Goal: Task Accomplishment & Management: Manage account settings

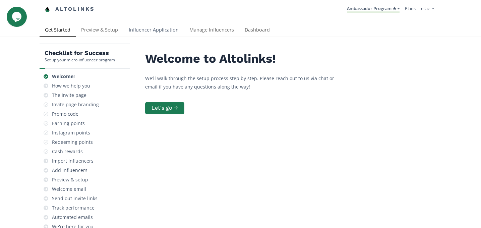
click at [165, 35] on link "Influencer Application" at bounding box center [153, 30] width 61 height 13
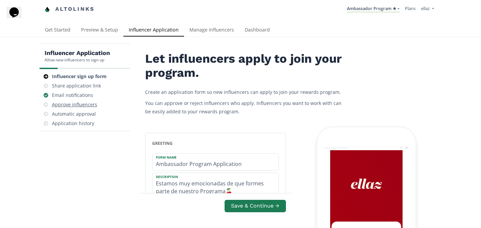
click at [102, 104] on div "Approve influencers" at bounding box center [84, 104] width 85 height 9
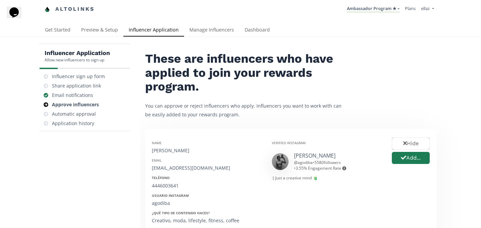
click at [367, 15] on li "Ambassador Program ★ KINEDU MACRO INFLUENCERS (prog ventas) Ambassador Program …" at bounding box center [373, 9] width 58 height 13
click at [370, 10] on link "Ambassador Program ★" at bounding box center [373, 8] width 53 height 7
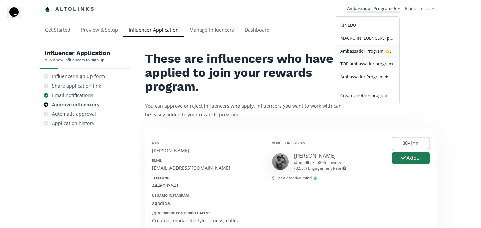
click at [375, 51] on span "Ambassador Program ⭐️⭐️" at bounding box center [367, 51] width 54 height 6
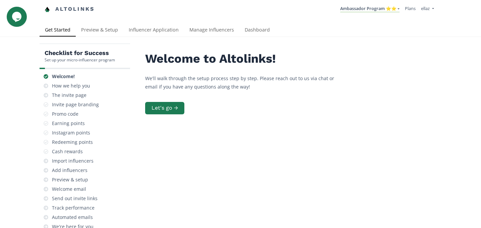
click at [253, 41] on div "Checklist for Success Set up your micro-influencer program Welcome! How we help…" at bounding box center [240, 165] width 481 height 256
click at [144, 29] on link "Influencer Application" at bounding box center [153, 30] width 61 height 13
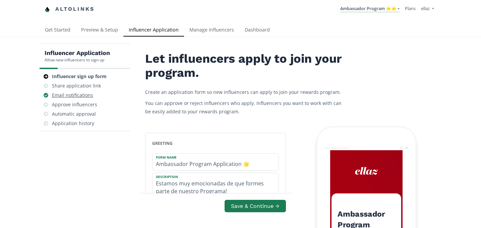
click at [84, 98] on div "Email notifications" at bounding box center [72, 95] width 41 height 7
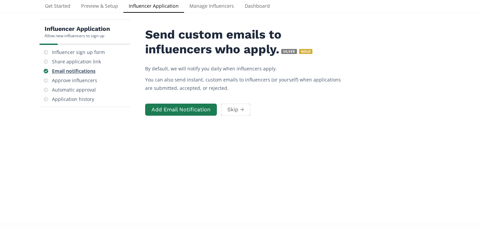
scroll to position [27, 0]
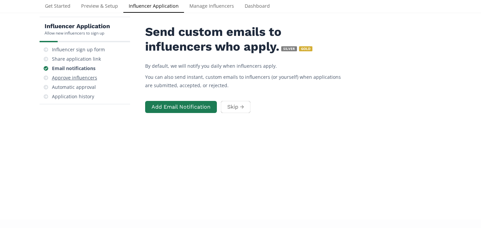
click at [88, 75] on div "Approve influencers" at bounding box center [74, 77] width 45 height 7
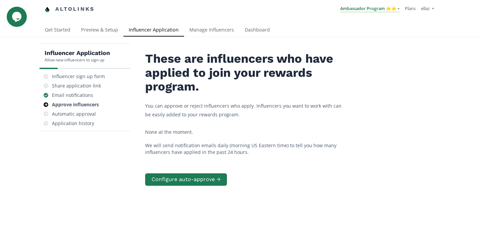
click at [385, 12] on link "Ambassador Program ⭐️⭐️" at bounding box center [369, 8] width 59 height 7
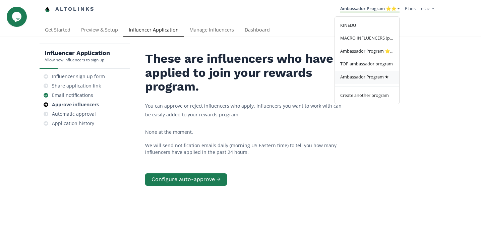
click at [384, 78] on span "Ambassador Program ★" at bounding box center [364, 77] width 49 height 6
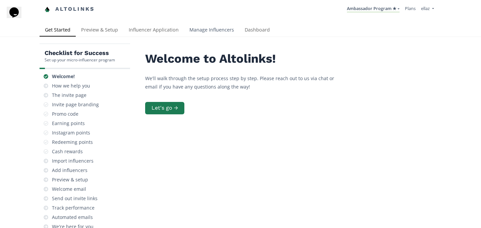
click at [212, 34] on link "Manage Influencers" at bounding box center [211, 30] width 55 height 13
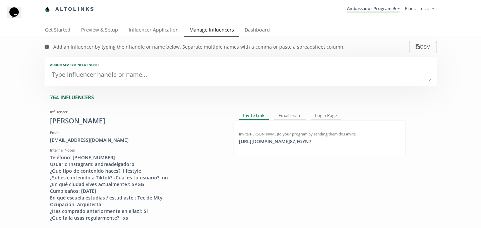
click at [246, 40] on div "Add an influencer by typing their handle or name below. Separate multiple names…" at bounding box center [194, 47] width 313 height 20
click at [249, 36] on link "Dashboard" at bounding box center [257, 30] width 36 height 13
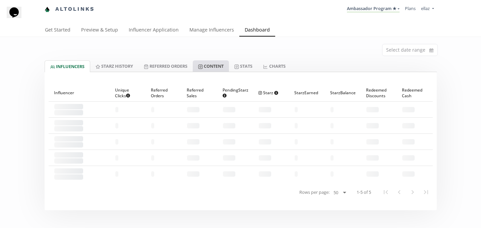
click at [228, 66] on link "Content" at bounding box center [211, 65] width 36 height 11
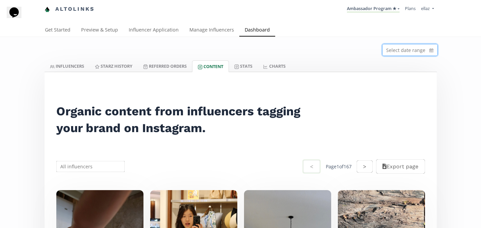
click at [410, 55] on input at bounding box center [410, 49] width 55 height 11
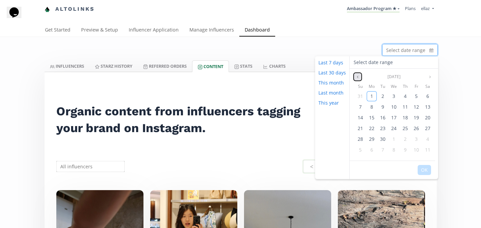
click at [356, 76] on icon "angle left" at bounding box center [358, 77] width 4 height 4
click at [428, 75] on icon "angle right" at bounding box center [430, 77] width 4 height 4
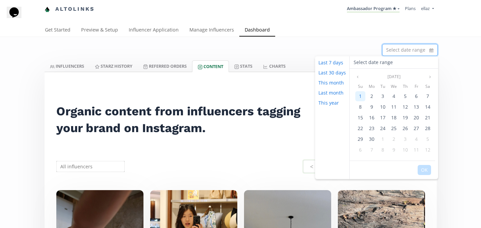
click at [362, 94] on div "1" at bounding box center [360, 96] width 10 height 10
click at [431, 76] on icon "angle right" at bounding box center [430, 77] width 4 height 4
click at [358, 78] on icon "angle left" at bounding box center [358, 77] width 4 height 4
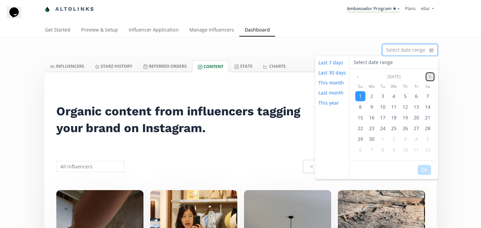
click at [429, 77] on icon "angle right" at bounding box center [430, 77] width 4 height 4
click at [383, 98] on span "1" at bounding box center [383, 96] width 3 height 6
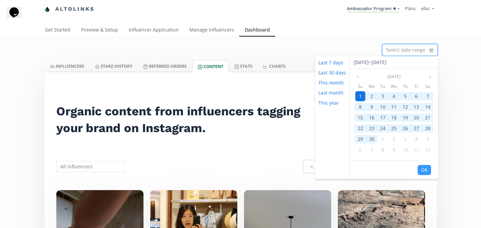
click at [362, 97] on div "1" at bounding box center [360, 96] width 10 height 10
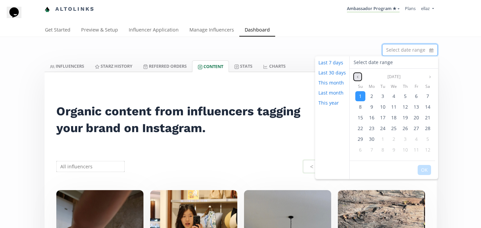
click at [354, 74] on button "Previous month" at bounding box center [358, 77] width 8 height 8
click at [430, 77] on icon "angle right" at bounding box center [430, 77] width 4 height 4
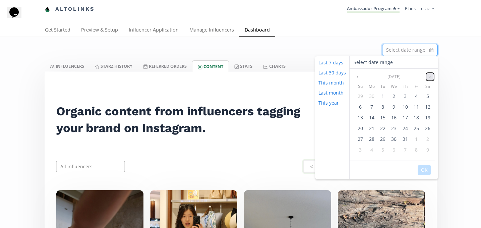
click at [430, 77] on icon "angle right" at bounding box center [430, 77] width 4 height 4
click at [358, 77] on icon "angle left" at bounding box center [358, 77] width 4 height 4
click at [359, 98] on span "1" at bounding box center [360, 96] width 3 height 6
click at [430, 74] on button "Next month" at bounding box center [430, 77] width 8 height 8
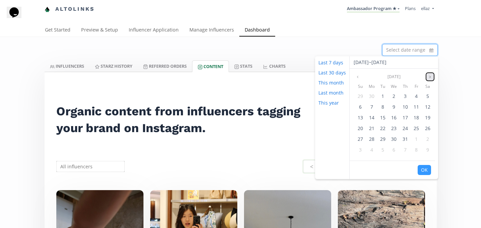
click at [430, 74] on button "Next month" at bounding box center [430, 77] width 8 height 8
click at [372, 97] on span "1" at bounding box center [371, 96] width 3 height 6
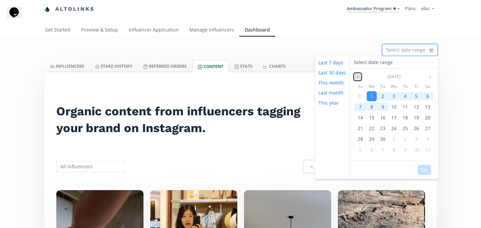
click at [357, 77] on icon "angle left" at bounding box center [358, 77] width 4 height 4
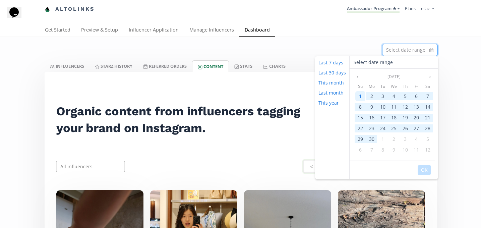
click at [362, 96] on div "1" at bounding box center [360, 96] width 10 height 10
click at [429, 76] on icon "angle right" at bounding box center [430, 77] width 4 height 4
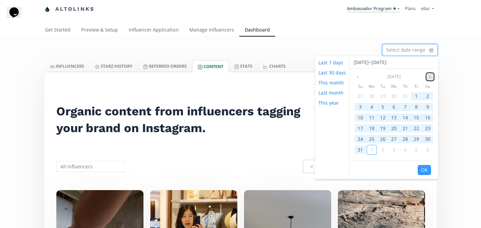
click at [429, 76] on icon "angle right" at bounding box center [430, 77] width 4 height 4
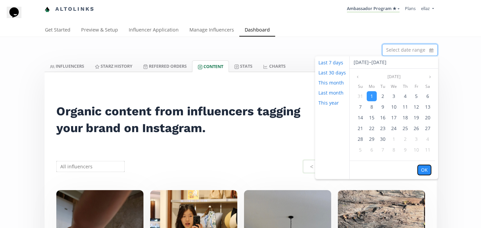
click at [425, 170] on button "OK" at bounding box center [424, 170] width 13 height 10
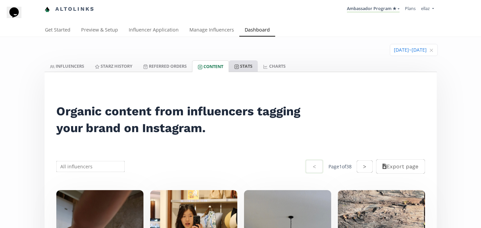
click at [239, 67] on rect at bounding box center [237, 67] width 4 height 4
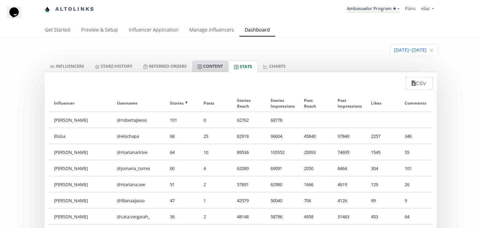
click at [206, 67] on link "Content" at bounding box center [210, 65] width 36 height 11
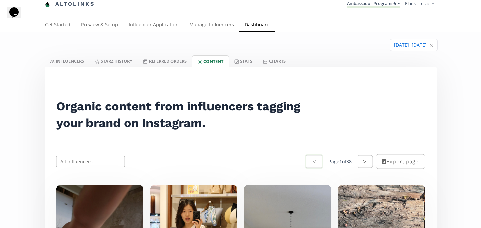
scroll to position [5, 0]
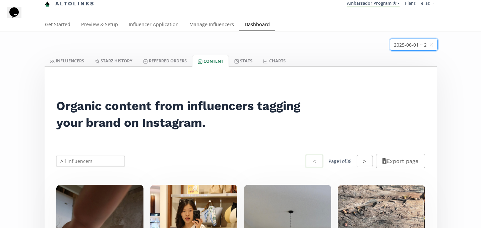
click at [390, 46] on input at bounding box center [413, 44] width 47 height 11
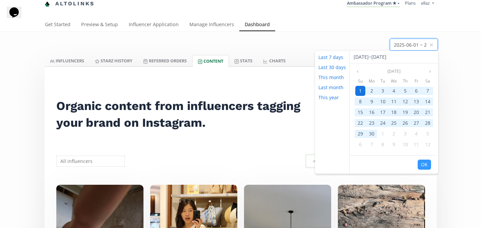
click at [360, 93] on span "1" at bounding box center [360, 91] width 3 height 6
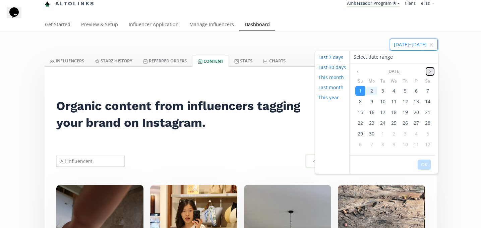
click at [431, 69] on icon "angle right" at bounding box center [430, 71] width 4 height 4
click at [372, 90] on span "1" at bounding box center [371, 91] width 3 height 6
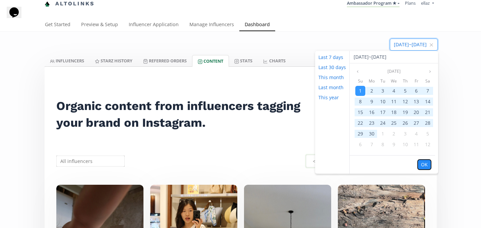
click at [426, 169] on button "OK" at bounding box center [424, 165] width 13 height 10
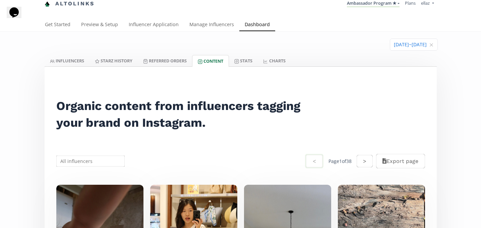
click at [60, 64] on link "INFLUENCERS" at bounding box center [67, 60] width 45 height 11
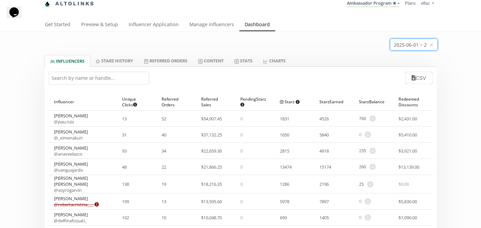
click at [411, 48] on input at bounding box center [413, 44] width 47 height 11
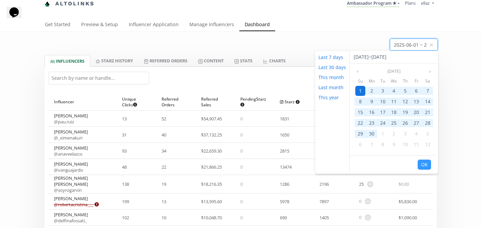
click at [360, 90] on span "1" at bounding box center [360, 91] width 3 height 6
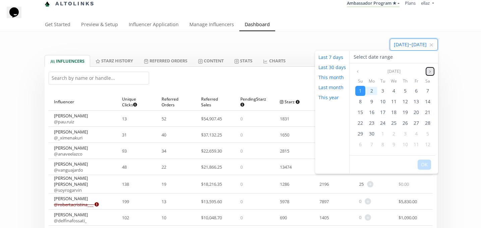
click at [429, 69] on icon "angle right" at bounding box center [430, 71] width 4 height 4
click at [367, 89] on div "1" at bounding box center [372, 91] width 10 height 10
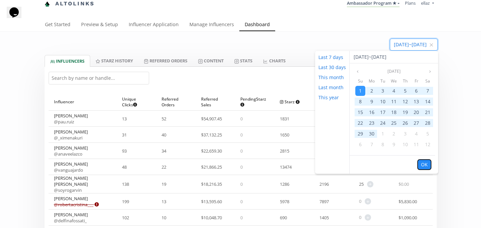
click at [426, 167] on button "OK" at bounding box center [424, 165] width 13 height 10
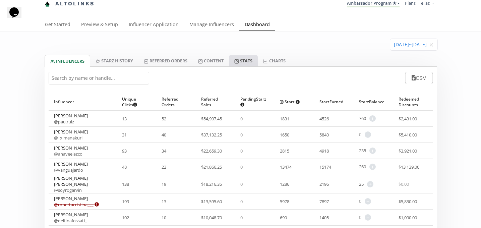
click at [247, 65] on link "Stats" at bounding box center [243, 60] width 29 height 11
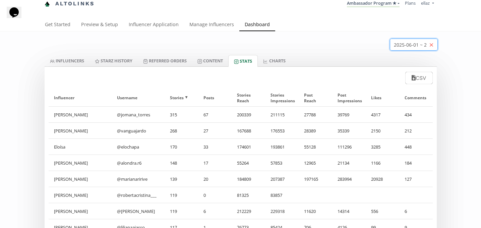
click at [430, 44] on icon "close" at bounding box center [431, 45] width 3 height 3
click at [427, 45] on input at bounding box center [410, 44] width 55 height 11
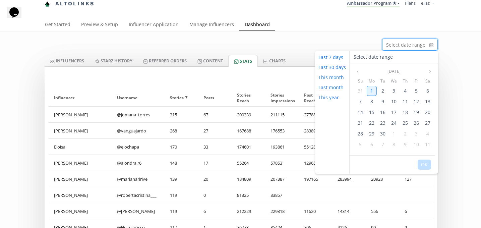
click at [370, 89] on span "1" at bounding box center [371, 91] width 3 height 6
click at [356, 72] on icon "angle left" at bounding box center [358, 71] width 4 height 4
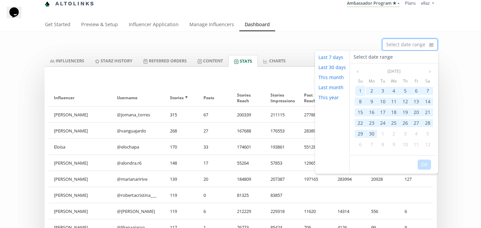
click at [362, 91] on div "1" at bounding box center [360, 91] width 10 height 10
click at [427, 166] on button "OK" at bounding box center [424, 165] width 13 height 10
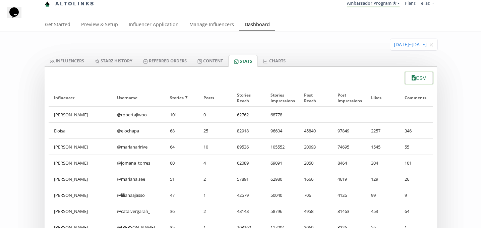
click at [415, 78] on button "CSV" at bounding box center [418, 78] width 29 height 14
click at [75, 58] on link "INFLUENCERS" at bounding box center [67, 60] width 45 height 11
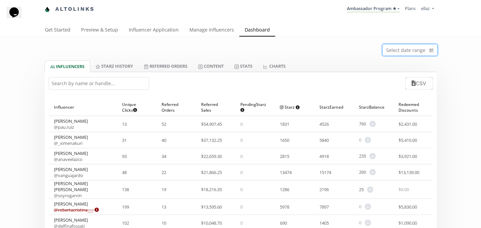
click at [422, 50] on input at bounding box center [410, 49] width 55 height 11
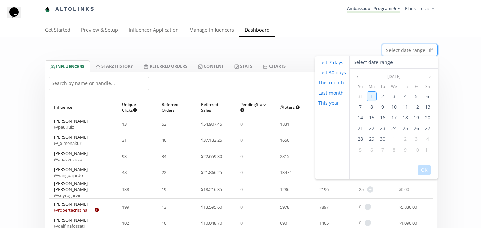
click at [372, 94] on span "1" at bounding box center [371, 96] width 3 height 6
click at [358, 76] on icon "angle left" at bounding box center [358, 77] width 4 height 4
click at [362, 92] on div "1" at bounding box center [360, 96] width 10 height 10
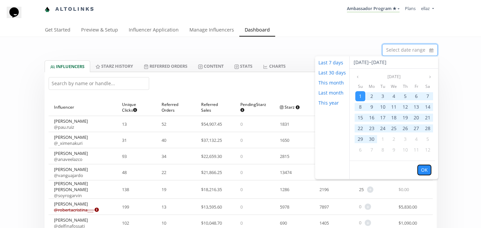
click at [423, 169] on button "OK" at bounding box center [424, 170] width 13 height 10
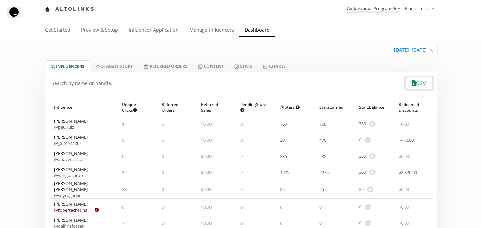
click at [416, 90] on button "CSV" at bounding box center [418, 83] width 29 height 14
click at [386, 10] on link "Ambassador Program ★" at bounding box center [373, 8] width 53 height 7
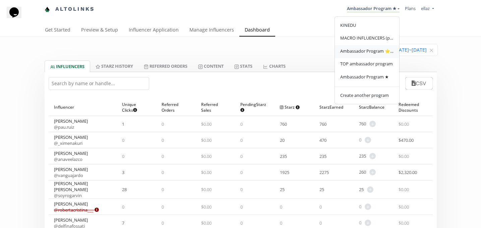
click at [375, 53] on span "Ambassador Program ⭐️⭐️" at bounding box center [367, 51] width 54 height 6
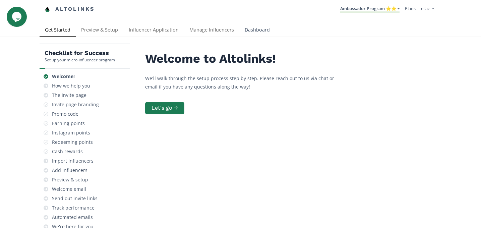
click at [257, 29] on link "Dashboard" at bounding box center [257, 30] width 36 height 13
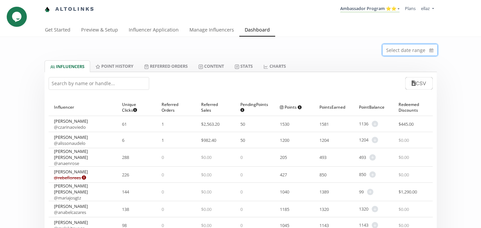
click at [405, 45] on input at bounding box center [410, 49] width 55 height 11
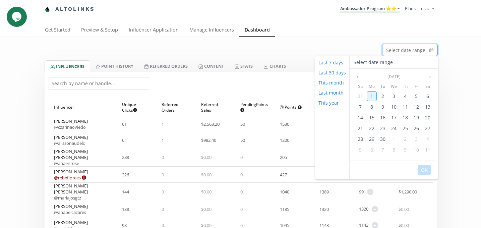
click at [370, 94] on span "1" at bounding box center [371, 96] width 3 height 6
click at [358, 75] on icon "angle left" at bounding box center [358, 77] width 4 height 4
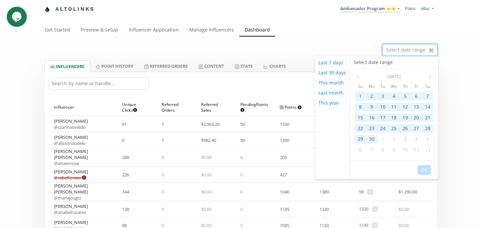
click at [363, 97] on div "1" at bounding box center [360, 96] width 10 height 10
click at [423, 166] on button "OK" at bounding box center [424, 170] width 13 height 10
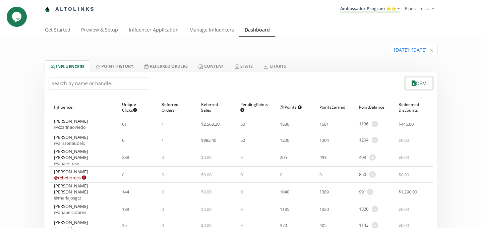
click at [420, 80] on button "CSV" at bounding box center [418, 83] width 29 height 14
click at [246, 64] on link "Stats" at bounding box center [243, 65] width 29 height 11
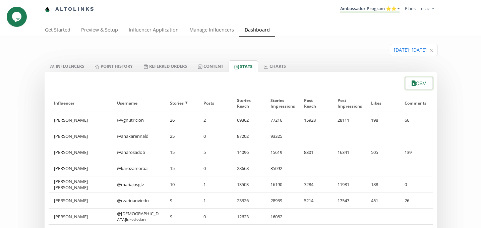
click at [418, 83] on button "CSV" at bounding box center [418, 83] width 29 height 14
click at [433, 50] on input at bounding box center [413, 49] width 47 height 11
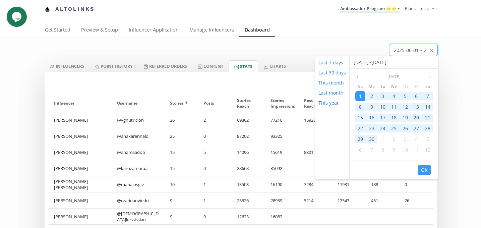
click at [431, 51] on icon "close" at bounding box center [431, 50] width 3 height 3
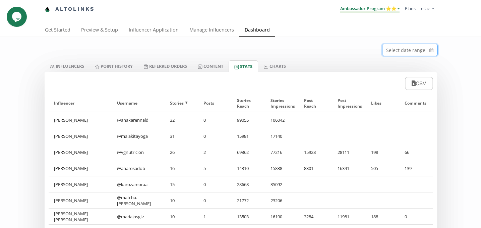
click at [390, 11] on link "Ambassador Program ⭐️⭐️" at bounding box center [369, 8] width 59 height 7
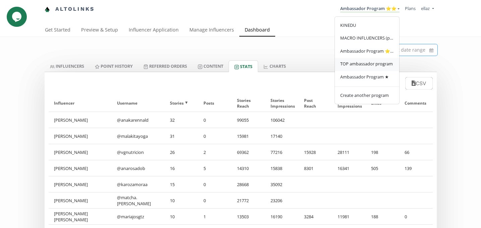
click at [365, 64] on span "TOP ambassador program" at bounding box center [366, 64] width 53 height 6
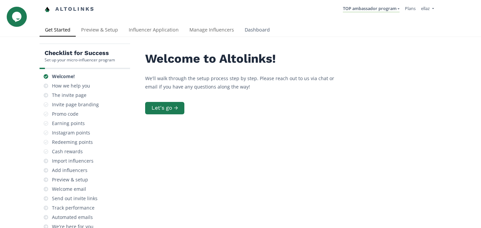
click at [260, 32] on link "Dashboard" at bounding box center [257, 30] width 36 height 13
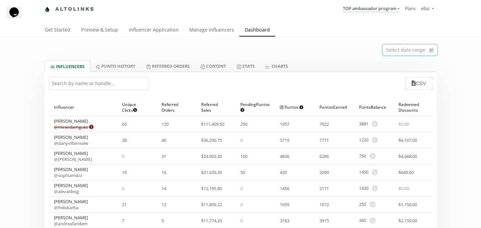
click at [398, 53] on input at bounding box center [410, 49] width 55 height 11
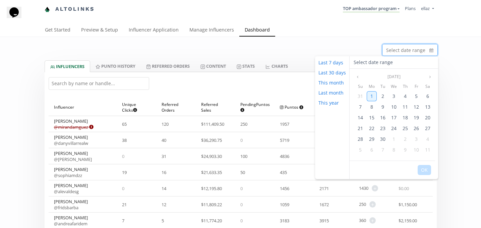
click at [371, 95] on span "1" at bounding box center [371, 96] width 3 height 6
click at [358, 76] on icon "angle left" at bounding box center [358, 77] width 4 height 4
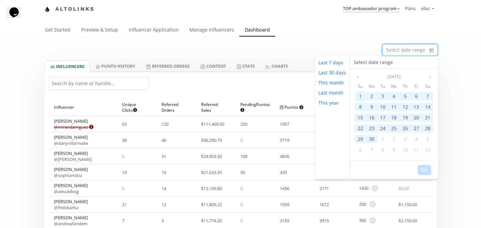
click at [359, 92] on div "1" at bounding box center [360, 96] width 10 height 10
click at [427, 172] on button "OK" at bounding box center [424, 170] width 13 height 10
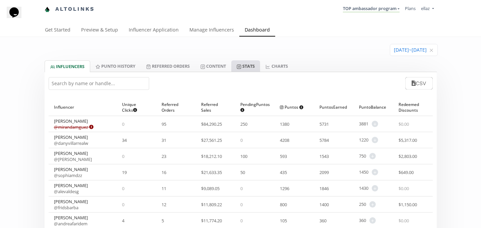
click at [253, 68] on link "Stats" at bounding box center [245, 65] width 29 height 11
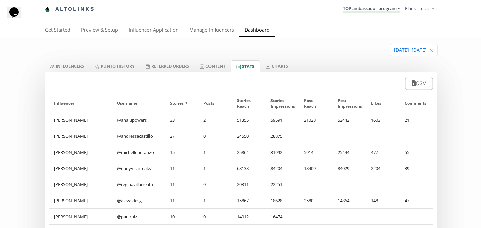
click at [440, 50] on div "2025-06-01 ~ 2025-09-01" at bounding box center [241, 48] width 402 height 23
click at [430, 50] on icon "close" at bounding box center [431, 50] width 3 height 3
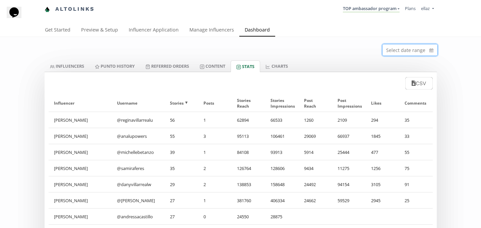
click at [392, 53] on input at bounding box center [410, 49] width 55 height 11
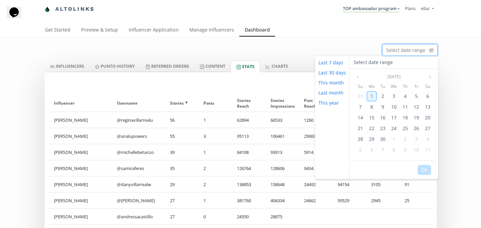
click at [369, 94] on div "1" at bounding box center [372, 96] width 10 height 10
click at [359, 79] on button "Previous month" at bounding box center [358, 77] width 8 height 8
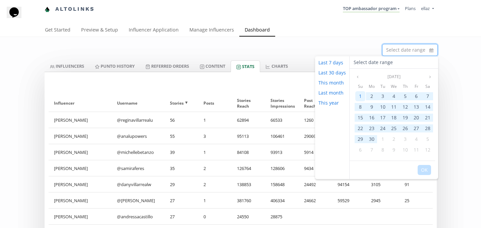
click at [359, 97] on span "1" at bounding box center [360, 96] width 3 height 6
click at [424, 172] on button "OK" at bounding box center [424, 170] width 13 height 10
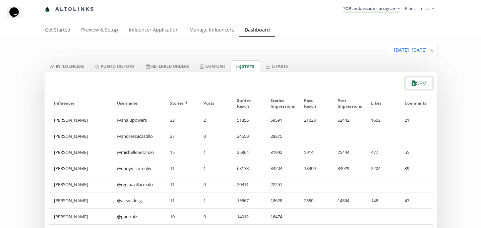
click at [420, 88] on button "CSV" at bounding box center [418, 83] width 29 height 14
click at [80, 65] on link "INFLUENCERS" at bounding box center [67, 65] width 45 height 11
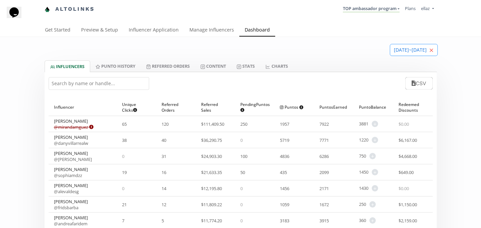
click at [431, 52] on icon "close" at bounding box center [431, 50] width 4 height 4
click at [408, 51] on input at bounding box center [410, 49] width 55 height 11
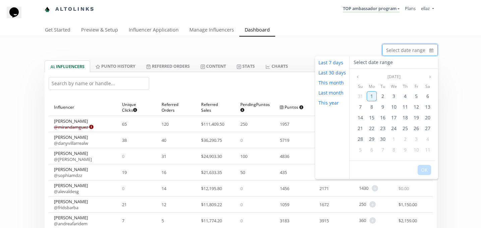
click at [371, 98] on span "1" at bounding box center [371, 96] width 3 height 6
click at [358, 78] on button "Previous month" at bounding box center [358, 77] width 8 height 8
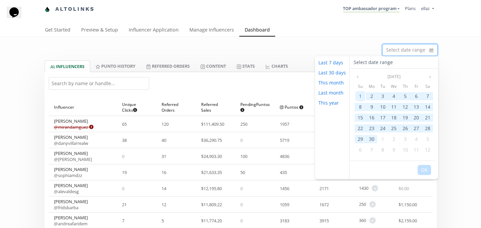
click at [361, 96] on span "1" at bounding box center [360, 96] width 3 height 6
click at [426, 172] on button "OK" at bounding box center [424, 170] width 13 height 10
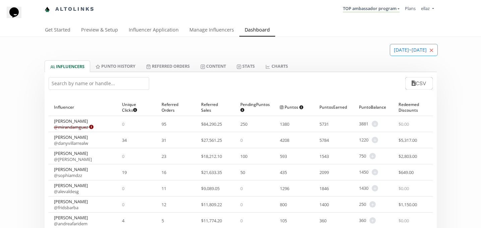
click at [432, 51] on icon "close" at bounding box center [431, 50] width 4 height 4
click at [406, 54] on input at bounding box center [410, 49] width 55 height 11
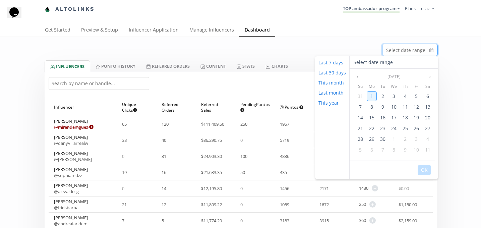
click at [372, 98] on div "1" at bounding box center [372, 96] width 10 height 10
click at [358, 79] on button "Previous month" at bounding box center [358, 77] width 8 height 8
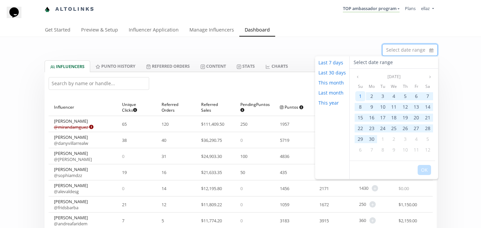
click at [357, 93] on div "1" at bounding box center [360, 96] width 10 height 10
click at [426, 172] on button "OK" at bounding box center [424, 170] width 13 height 10
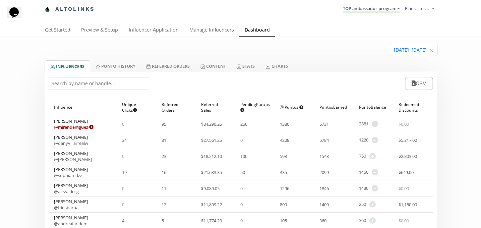
click at [424, 91] on div "CSV" at bounding box center [241, 83] width 392 height 22
click at [419, 84] on button "CSV" at bounding box center [418, 83] width 29 height 14
click at [245, 66] on link "Stats" at bounding box center [245, 65] width 29 height 11
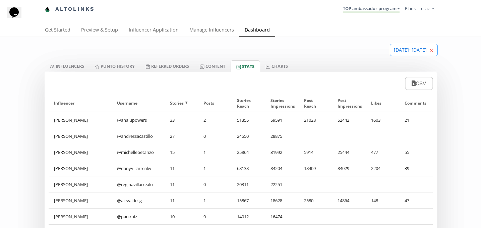
click at [430, 49] on icon "close" at bounding box center [431, 50] width 4 height 4
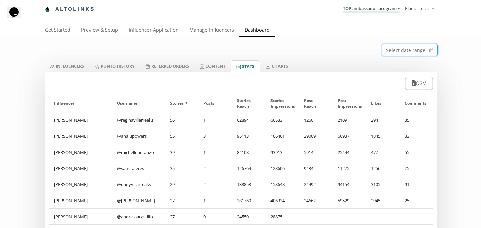
click at [397, 48] on input at bounding box center [410, 49] width 55 height 11
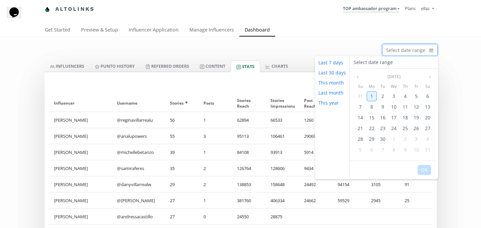
click at [370, 92] on div "1" at bounding box center [372, 96] width 10 height 10
click at [357, 73] on button "Previous month" at bounding box center [358, 77] width 8 height 8
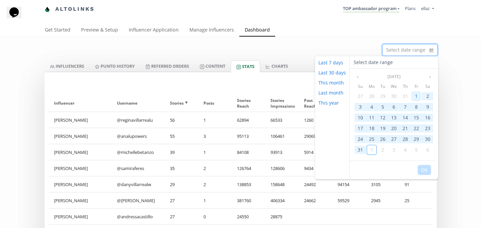
click at [416, 95] on span "1" at bounding box center [416, 96] width 3 height 6
click at [424, 168] on button "OK" at bounding box center [424, 170] width 13 height 10
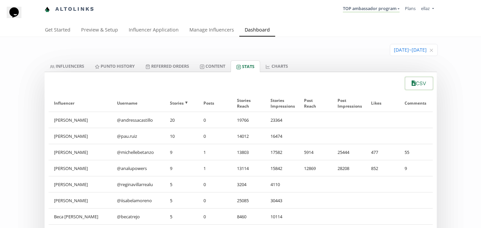
click at [428, 86] on button "CSV" at bounding box center [418, 83] width 29 height 14
click at [382, 13] on li "TOP ambassador program KINEDU MACRO INFLUENCERS (prog ventas) Ambassador Progra…" at bounding box center [371, 9] width 62 height 13
click at [378, 10] on link "TOP ambassador program" at bounding box center [371, 8] width 57 height 7
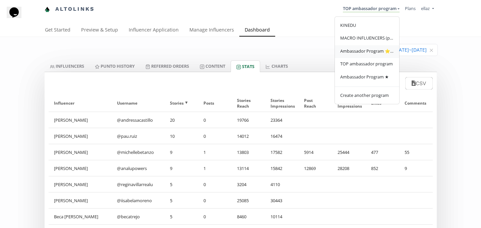
click at [372, 57] on link "Ambassador Program ⭐️⭐️" at bounding box center [367, 51] width 64 height 13
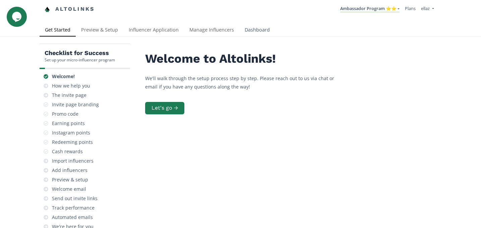
click at [249, 30] on link "Dashboard" at bounding box center [257, 30] width 36 height 13
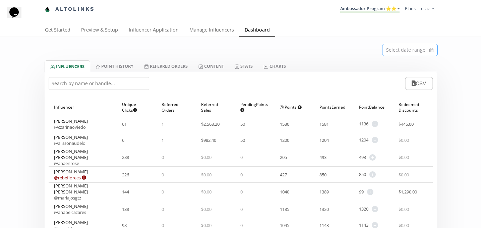
click at [420, 47] on input at bounding box center [410, 49] width 55 height 11
click at [250, 69] on link "Stats" at bounding box center [243, 65] width 29 height 11
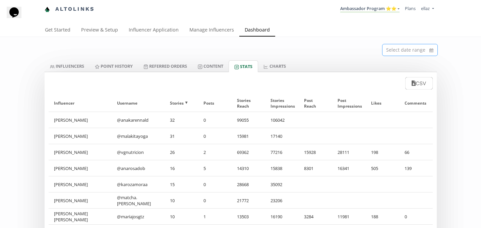
click at [397, 47] on input at bounding box center [410, 49] width 55 height 11
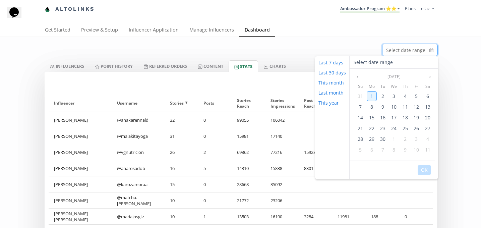
click at [371, 93] on span "1" at bounding box center [371, 96] width 3 height 6
click at [359, 78] on icon "angle left" at bounding box center [358, 77] width 4 height 4
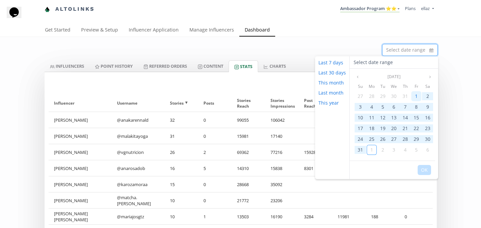
click at [416, 97] on span "1" at bounding box center [416, 96] width 3 height 6
click at [423, 171] on button "OK" at bounding box center [424, 170] width 13 height 10
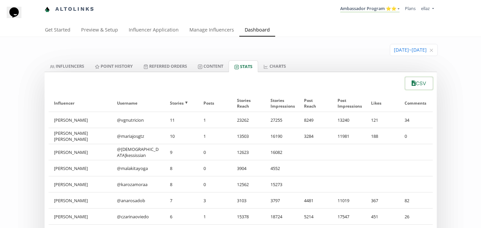
click at [424, 89] on button "CSV" at bounding box center [418, 83] width 29 height 14
click at [374, 11] on link "Ambassador Program ⭐️⭐️" at bounding box center [369, 8] width 59 height 7
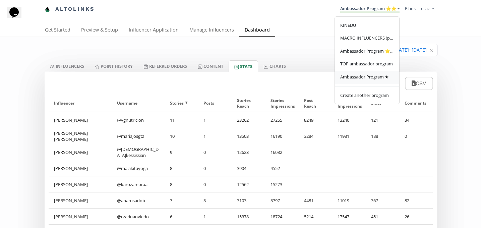
click at [368, 79] on span "Ambassador Program ★" at bounding box center [364, 77] width 49 height 6
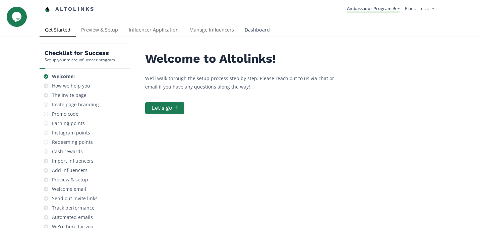
click at [258, 35] on link "Dashboard" at bounding box center [257, 30] width 36 height 13
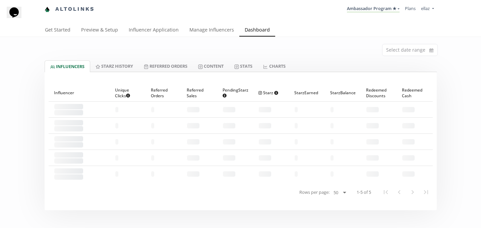
click at [252, 72] on div at bounding box center [241, 72] width 392 height 0
click at [251, 71] on link "Stats" at bounding box center [243, 65] width 29 height 11
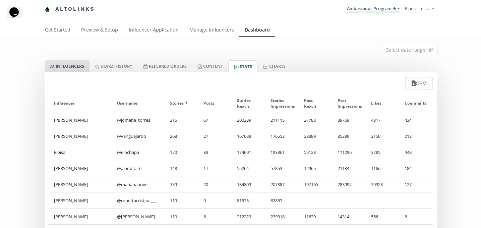
click at [81, 66] on link "INFLUENCERS" at bounding box center [67, 65] width 45 height 11
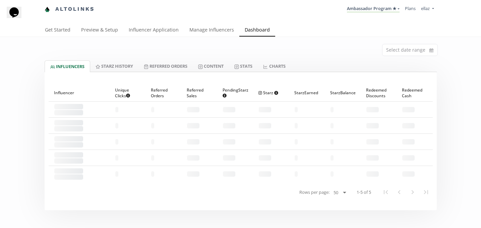
click at [230, 72] on div at bounding box center [241, 76] width 392 height 8
click at [223, 70] on link "Content" at bounding box center [211, 65] width 36 height 11
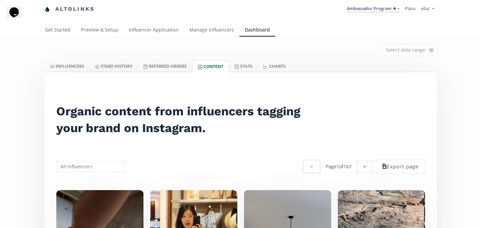
click at [358, 63] on div "INFLUENCERS Starz HISTORY Referred Orders Content Stats CHARTS" at bounding box center [241, 66] width 392 height 12
click at [407, 56] on input at bounding box center [410, 49] width 55 height 11
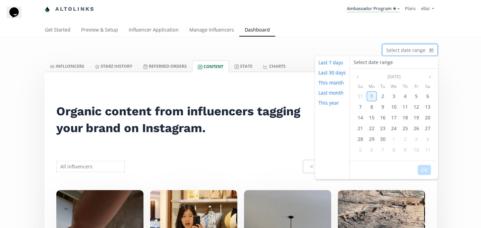
click at [371, 93] on span "1" at bounding box center [371, 96] width 3 height 6
click at [358, 77] on icon "angle left" at bounding box center [358, 77] width 4 height 4
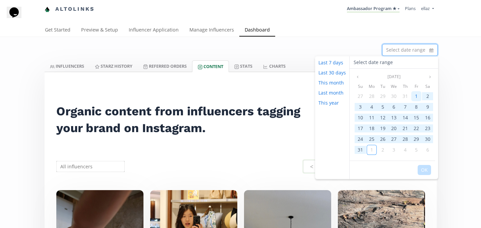
click at [415, 96] on span "1" at bounding box center [416, 96] width 3 height 6
click at [424, 170] on button "OK" at bounding box center [424, 170] width 13 height 10
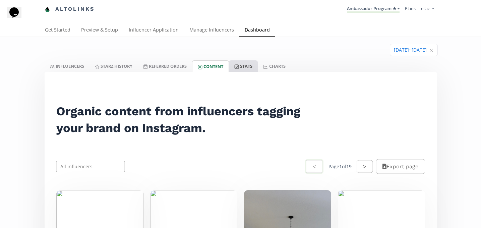
click at [249, 66] on link "Stats" at bounding box center [243, 65] width 29 height 11
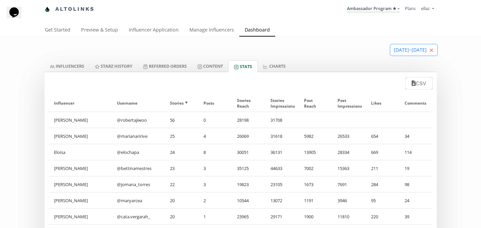
click at [432, 52] on icon "close" at bounding box center [431, 50] width 3 height 3
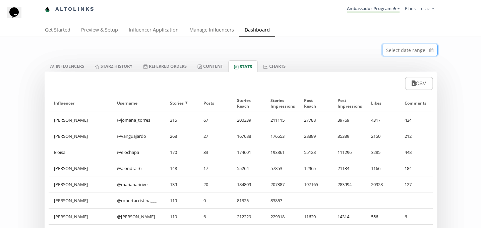
click at [390, 52] on input at bounding box center [410, 49] width 55 height 11
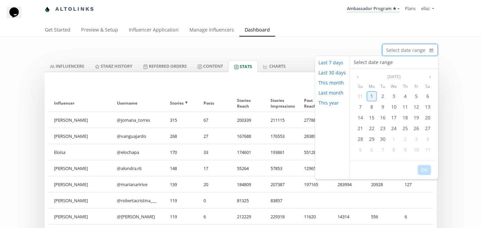
click at [370, 94] on span "1" at bounding box center [371, 96] width 3 height 6
click at [356, 77] on icon "angle left" at bounding box center [358, 77] width 4 height 4
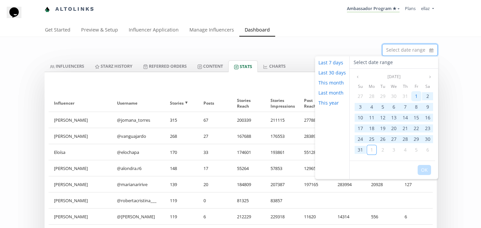
click at [416, 97] on span "1" at bounding box center [416, 96] width 3 height 6
click at [424, 172] on button "OK" at bounding box center [424, 170] width 13 height 10
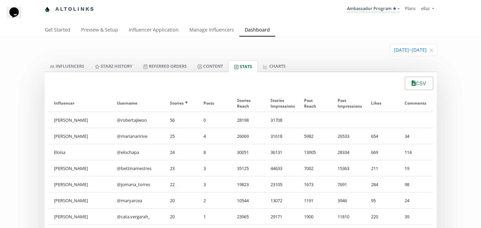
click at [425, 87] on button "CSV" at bounding box center [418, 83] width 29 height 14
click at [432, 50] on icon "close" at bounding box center [431, 50] width 4 height 4
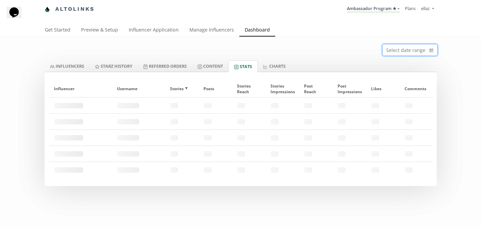
click at [391, 53] on input at bounding box center [410, 49] width 55 height 11
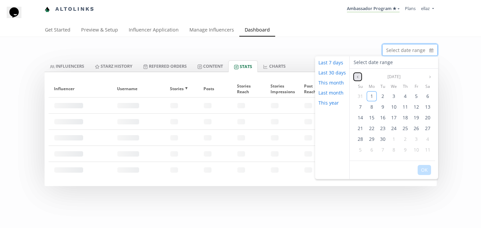
click at [359, 78] on icon "angle left" at bounding box center [358, 77] width 4 height 4
click at [372, 140] on span "25" at bounding box center [371, 139] width 5 height 6
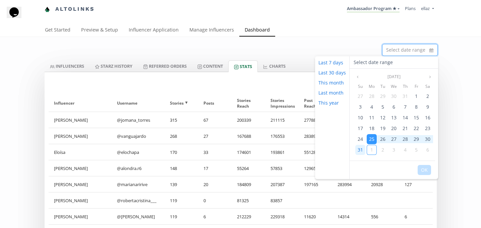
click at [361, 148] on span "31" at bounding box center [360, 150] width 5 height 6
click at [423, 170] on button "OK" at bounding box center [424, 170] width 13 height 10
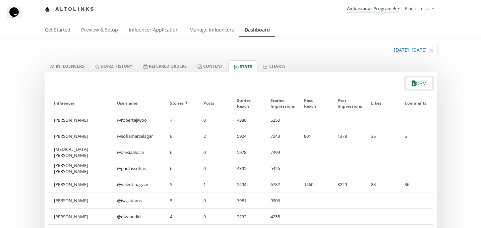
click at [422, 83] on button "CSV" at bounding box center [418, 83] width 29 height 14
click at [73, 65] on link "INFLUENCERS" at bounding box center [67, 65] width 45 height 11
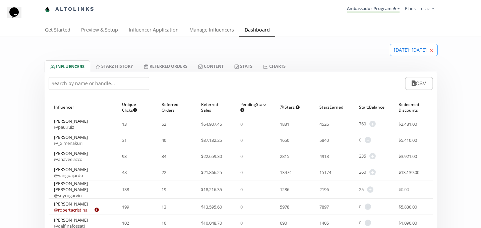
click at [432, 50] on icon "close" at bounding box center [431, 50] width 3 height 3
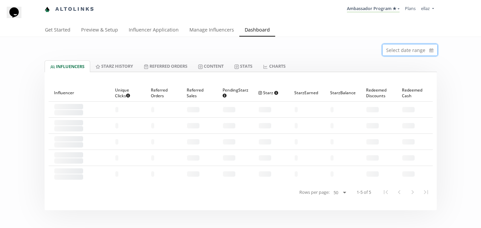
click at [432, 50] on icon "calendar" at bounding box center [431, 50] width 4 height 7
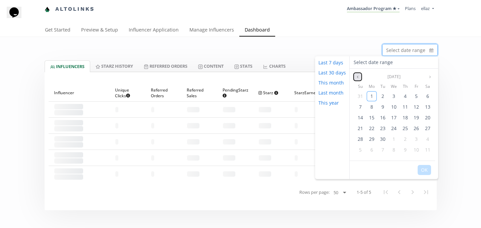
click at [358, 78] on icon "angle left" at bounding box center [358, 77] width 4 height 4
click at [371, 136] on span "25" at bounding box center [371, 139] width 5 height 6
click at [364, 149] on div "31" at bounding box center [360, 150] width 10 height 10
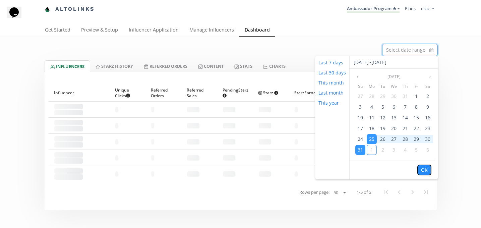
click at [427, 172] on button "OK" at bounding box center [424, 170] width 13 height 10
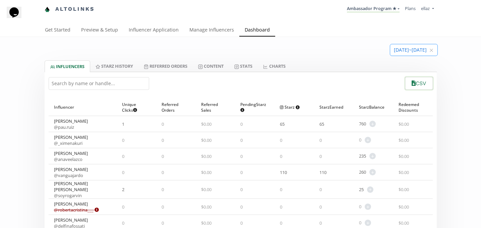
click at [409, 84] on button "CSV" at bounding box center [418, 83] width 29 height 14
click at [365, 8] on link "Ambassador Program ★" at bounding box center [373, 8] width 53 height 7
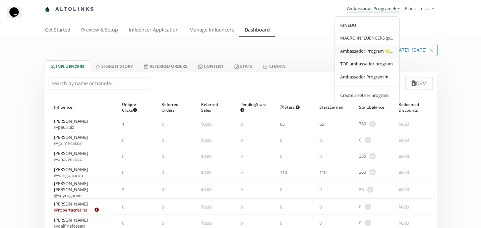
click at [376, 51] on span "Ambassador Program ⭐️⭐️" at bounding box center [367, 51] width 54 height 6
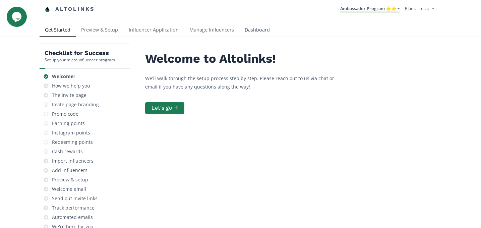
click at [262, 33] on link "Dashboard" at bounding box center [257, 30] width 36 height 13
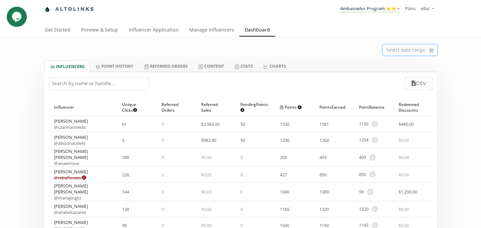
click at [396, 53] on input at bounding box center [410, 49] width 55 height 11
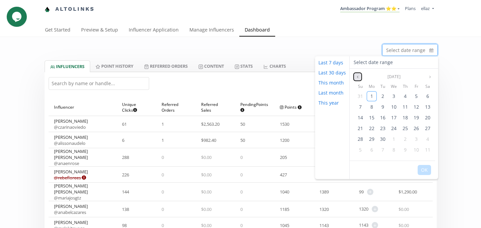
click at [359, 75] on button "Previous month" at bounding box center [358, 77] width 8 height 8
click at [370, 136] on span "25" at bounding box center [371, 139] width 5 height 6
click at [361, 150] on span "31" at bounding box center [360, 150] width 5 height 6
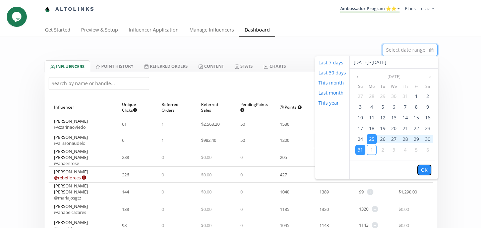
click at [425, 170] on button "OK" at bounding box center [424, 170] width 13 height 10
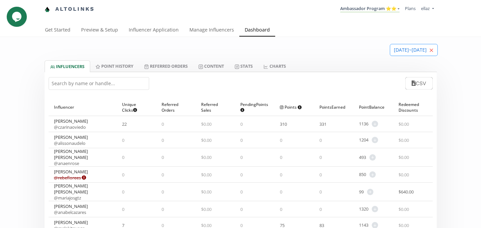
click at [432, 50] on icon "close" at bounding box center [431, 50] width 3 height 3
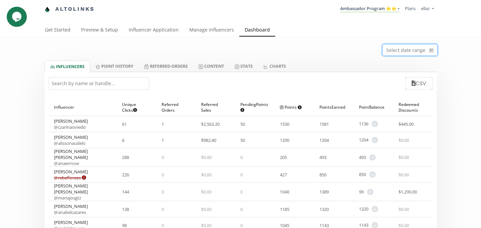
click at [400, 48] on input at bounding box center [410, 49] width 55 height 11
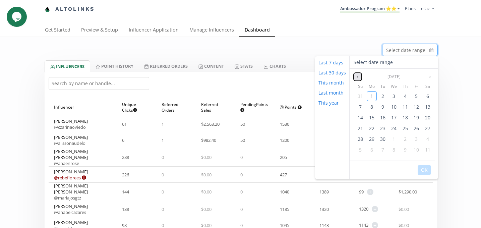
click at [356, 78] on icon "angle left" at bounding box center [358, 77] width 4 height 4
click at [369, 139] on span "25" at bounding box center [371, 139] width 5 height 6
click at [359, 149] on span "31" at bounding box center [360, 150] width 5 height 6
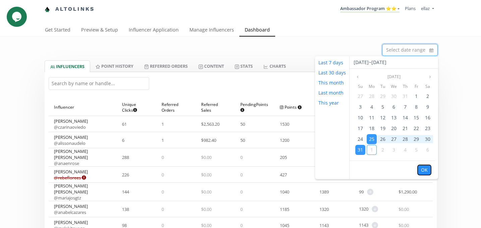
click at [422, 169] on button "OK" at bounding box center [424, 170] width 13 height 10
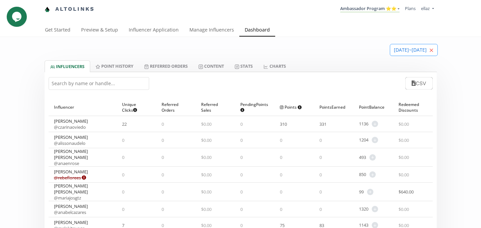
click at [432, 53] on span "Clear" at bounding box center [431, 50] width 4 height 7
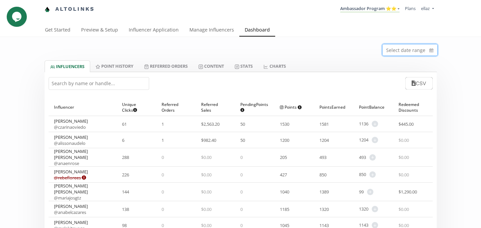
click at [411, 52] on input at bounding box center [410, 49] width 55 height 11
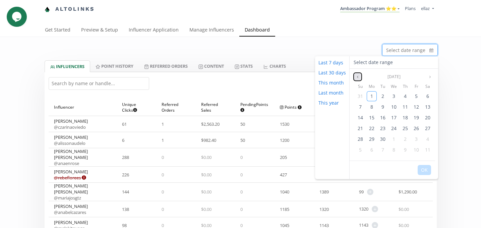
click at [355, 74] on button "Previous month" at bounding box center [358, 77] width 8 height 8
click at [369, 138] on span "25" at bounding box center [371, 139] width 5 height 6
click at [362, 147] on div "31" at bounding box center [360, 150] width 10 height 10
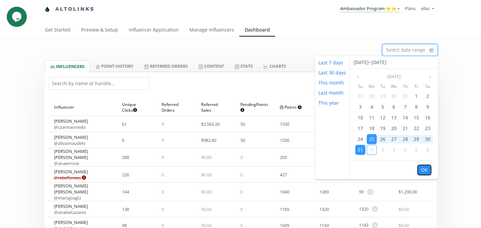
click at [427, 170] on button "OK" at bounding box center [424, 170] width 13 height 10
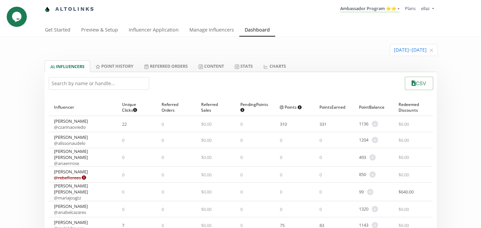
click at [419, 85] on button "CSV" at bounding box center [418, 83] width 29 height 14
click at [238, 65] on link "Stats" at bounding box center [243, 65] width 29 height 11
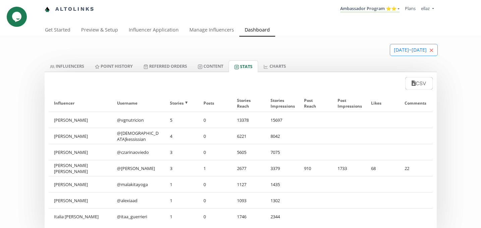
click at [429, 50] on icon "close" at bounding box center [431, 50] width 4 height 4
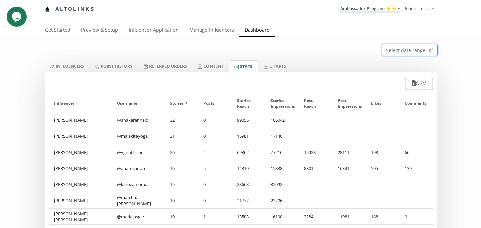
click at [402, 54] on input at bounding box center [410, 49] width 55 height 11
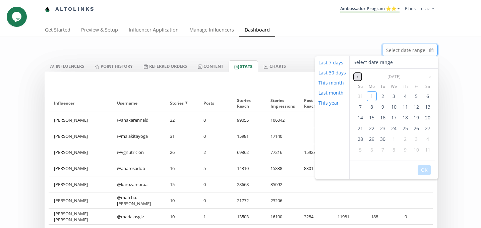
click at [354, 74] on button "Previous month" at bounding box center [358, 77] width 8 height 8
click at [370, 137] on span "25" at bounding box center [371, 139] width 5 height 6
click at [360, 151] on span "31" at bounding box center [360, 150] width 5 height 6
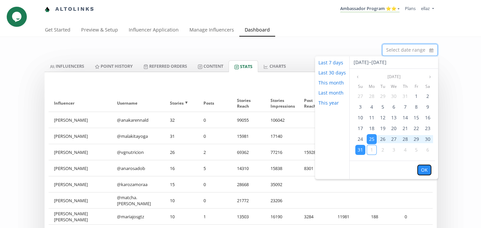
click at [425, 172] on button "OK" at bounding box center [424, 170] width 13 height 10
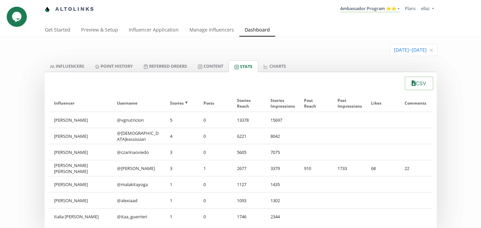
click at [418, 87] on button "CSV" at bounding box center [418, 83] width 29 height 14
click at [387, 7] on link "Ambassador Program ⭐️⭐️" at bounding box center [369, 8] width 59 height 7
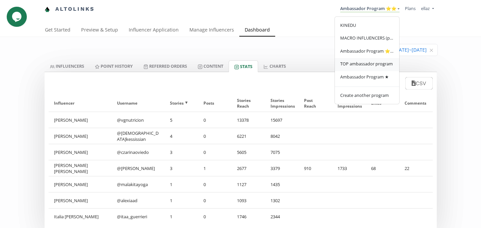
click at [370, 61] on span "TOP ambassador program" at bounding box center [366, 64] width 53 height 6
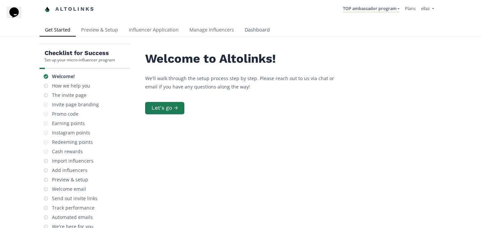
click at [251, 24] on link "Dashboard" at bounding box center [257, 30] width 36 height 13
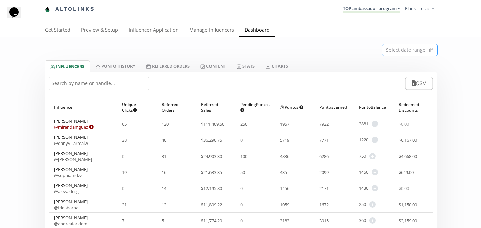
click at [413, 50] on input at bounding box center [410, 49] width 55 height 11
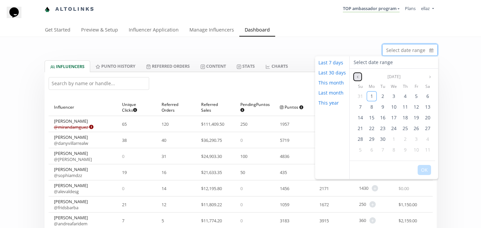
click at [357, 74] on button "Previous month" at bounding box center [358, 77] width 8 height 8
click at [370, 138] on span "25" at bounding box center [371, 139] width 5 height 6
click at [359, 149] on span "31" at bounding box center [360, 150] width 5 height 6
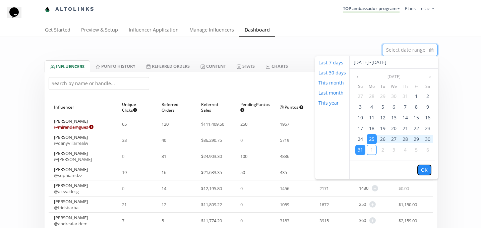
click at [423, 168] on button "OK" at bounding box center [424, 170] width 13 height 10
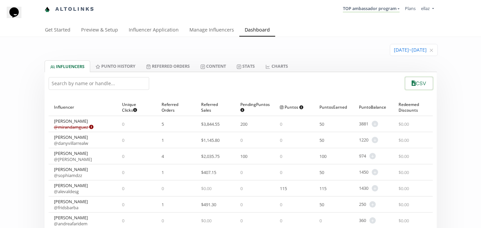
click at [416, 86] on button "CSV" at bounding box center [418, 83] width 29 height 14
click at [252, 68] on link "Stats" at bounding box center [245, 65] width 29 height 11
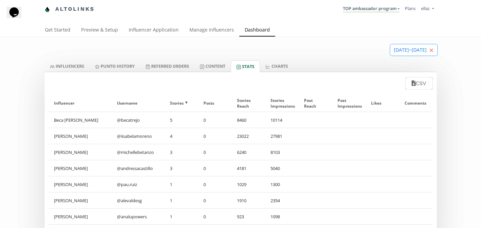
click at [430, 52] on icon "close" at bounding box center [431, 50] width 4 height 4
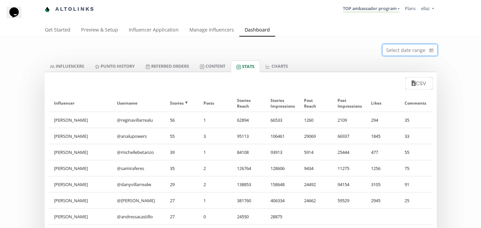
click at [391, 53] on input at bounding box center [410, 49] width 55 height 11
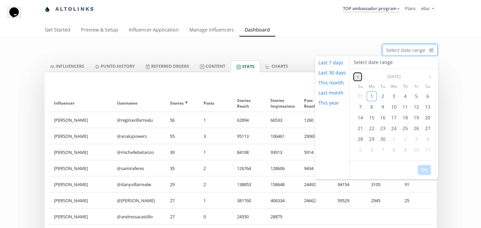
click at [356, 76] on icon "angle left" at bounding box center [358, 77] width 4 height 4
click at [369, 138] on span "25" at bounding box center [371, 139] width 5 height 6
click at [361, 150] on span "31" at bounding box center [360, 150] width 5 height 6
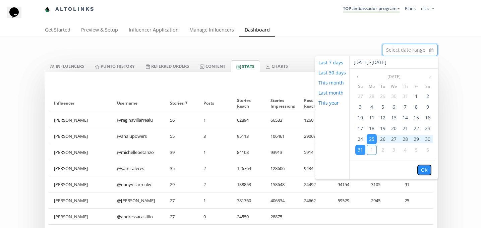
click at [427, 171] on button "OK" at bounding box center [424, 170] width 13 height 10
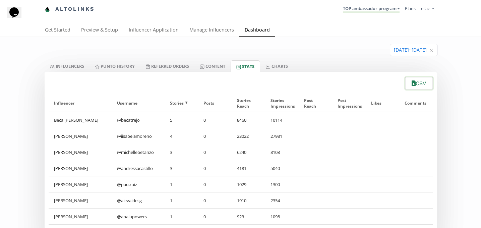
click at [419, 85] on button "CSV" at bounding box center [418, 83] width 29 height 14
click at [205, 30] on link "Manage Influencers" at bounding box center [211, 30] width 55 height 13
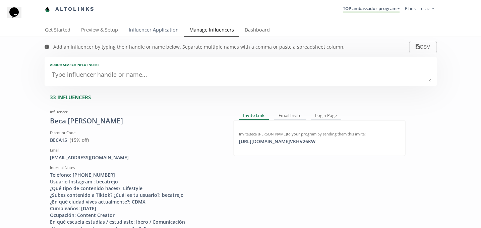
click at [142, 27] on link "Influencer Application" at bounding box center [153, 30] width 61 height 13
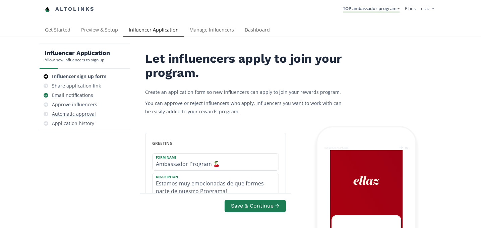
click at [79, 113] on div "Automatic approval" at bounding box center [74, 114] width 44 height 7
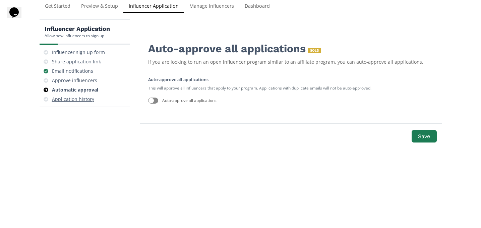
scroll to position [27, 0]
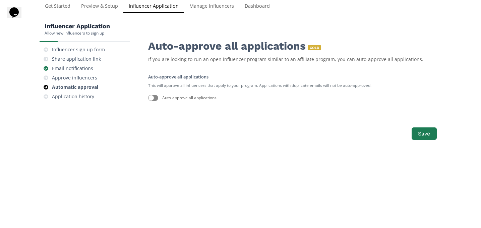
click at [77, 78] on div "Approve influencers" at bounding box center [74, 77] width 45 height 7
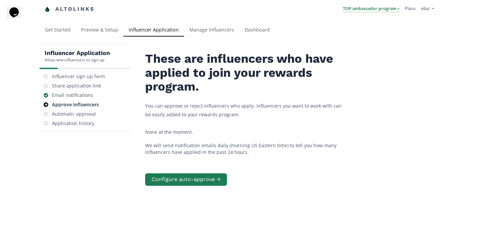
click at [358, 10] on link "TOP ambassador program" at bounding box center [371, 8] width 57 height 7
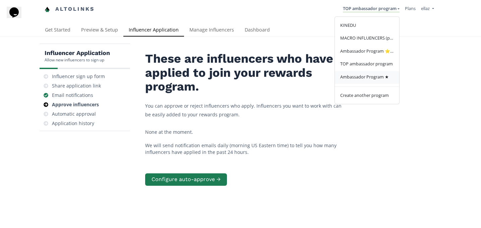
click at [346, 79] on span "Ambassador Program ★" at bounding box center [364, 77] width 49 height 6
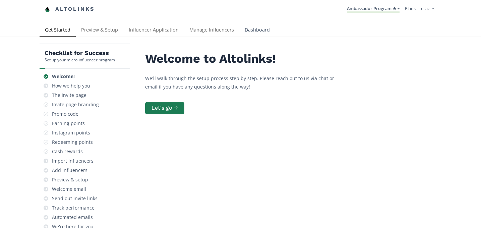
click at [250, 32] on link "Dashboard" at bounding box center [257, 30] width 36 height 13
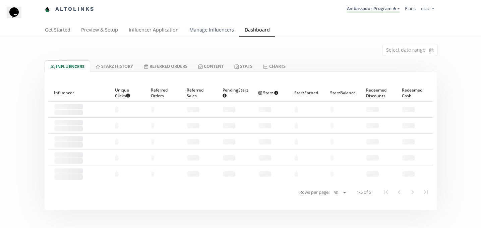
click at [220, 24] on link "Manage Influencers" at bounding box center [211, 30] width 55 height 13
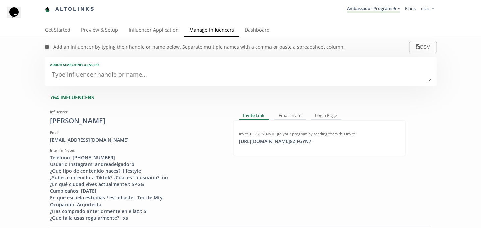
click at [88, 78] on textarea at bounding box center [241, 74] width 382 height 13
type textarea "a"
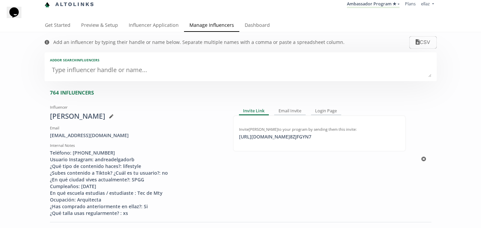
scroll to position [6, 0]
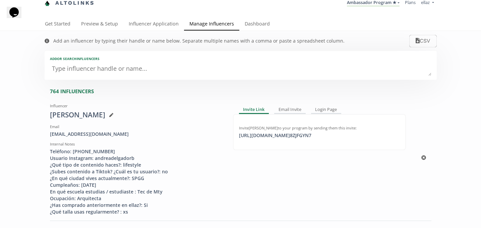
click at [178, 136] on div "andreadelgadorb@gmail.com" at bounding box center [136, 134] width 173 height 7
click at [261, 22] on link "Dashboard" at bounding box center [257, 24] width 36 height 13
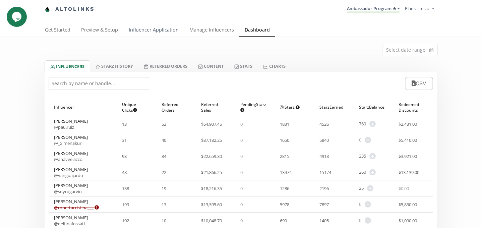
click at [170, 28] on link "Influencer Application" at bounding box center [153, 30] width 61 height 13
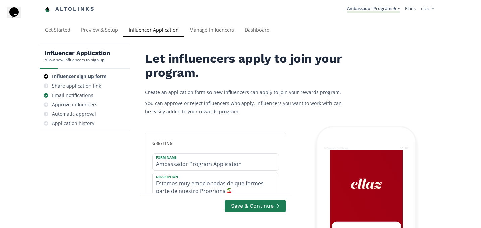
click at [374, 1] on nav "Altolinks Ambassador Program ★ [GEOGRAPHIC_DATA] MACRO INFLUENCERS (prog ventas…" at bounding box center [241, 9] width 392 height 18
click at [374, 5] on li "Ambassador Program ★ [GEOGRAPHIC_DATA] MACRO INFLUENCERS (prog ventas) Ambassad…" at bounding box center [373, 9] width 58 height 13
click at [375, 12] on link "Ambassador Program ★" at bounding box center [373, 8] width 53 height 7
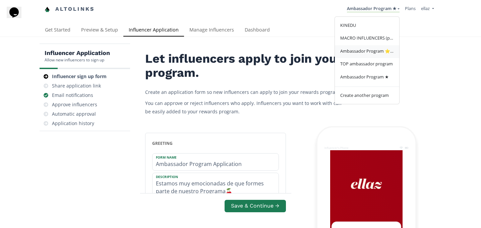
click at [370, 53] on span "Ambassador Program ⭐️⭐️" at bounding box center [367, 51] width 54 height 6
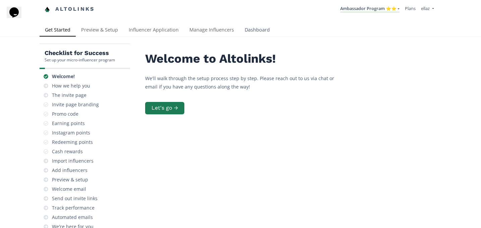
click at [253, 28] on link "Dashboard" at bounding box center [257, 30] width 36 height 13
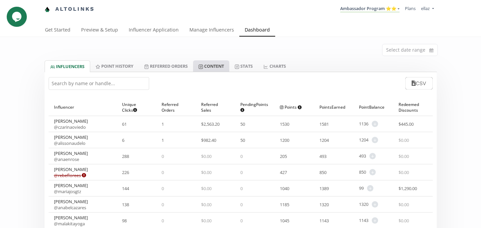
click at [227, 71] on link "Content" at bounding box center [211, 65] width 36 height 11
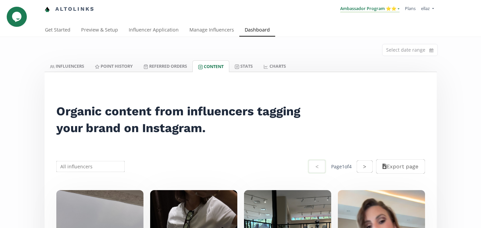
click at [377, 12] on link "Ambassador Program ⭐️⭐️" at bounding box center [369, 8] width 59 height 7
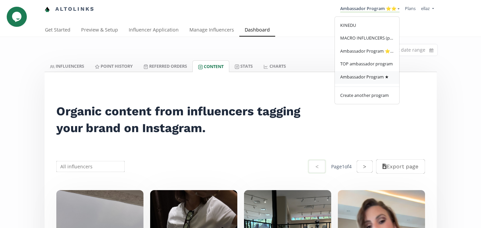
click at [376, 75] on span "Ambassador Program ★" at bounding box center [364, 77] width 49 height 6
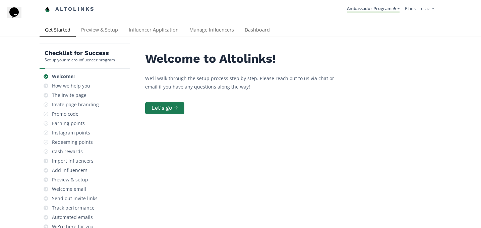
click at [372, 13] on li "Ambassador Program ★ [GEOGRAPHIC_DATA] MACRO INFLUENCERS (prog ventas) Ambassad…" at bounding box center [373, 9] width 58 height 13
click at [370, 9] on link "Ambassador Program ★" at bounding box center [373, 8] width 53 height 7
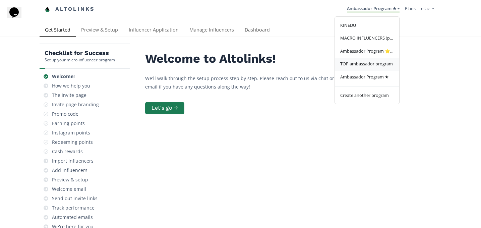
click at [362, 66] on span "TOP ambassador program" at bounding box center [366, 64] width 53 height 6
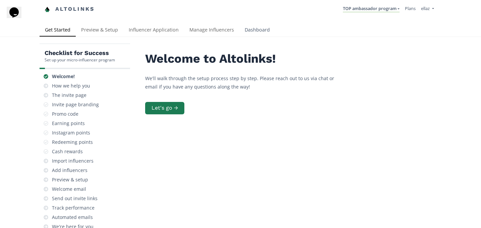
click at [250, 32] on link "Dashboard" at bounding box center [257, 30] width 36 height 13
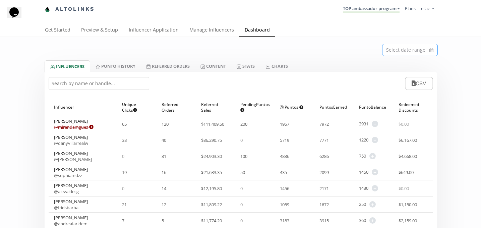
click at [400, 53] on input at bounding box center [410, 49] width 55 height 11
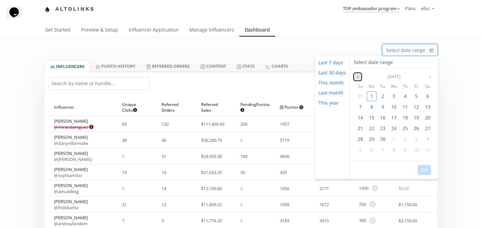
click at [358, 77] on icon "angle left" at bounding box center [358, 77] width 4 height 4
click at [369, 141] on span "25" at bounding box center [371, 139] width 5 height 6
click at [360, 151] on span "31" at bounding box center [360, 150] width 5 height 6
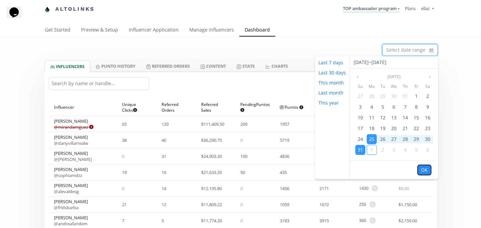
click at [421, 168] on button "OK" at bounding box center [424, 170] width 13 height 10
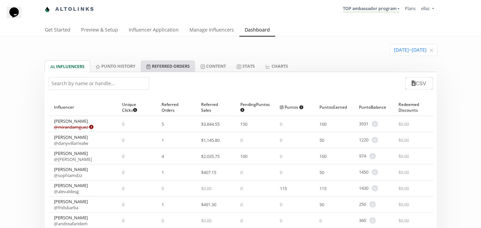
click at [186, 64] on link "Referred Orders" at bounding box center [168, 65] width 54 height 11
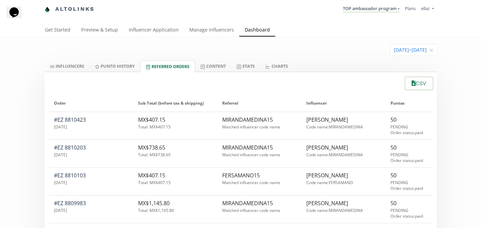
click at [423, 87] on button "CSV" at bounding box center [418, 83] width 29 height 14
